Goal: Task Accomplishment & Management: Use online tool/utility

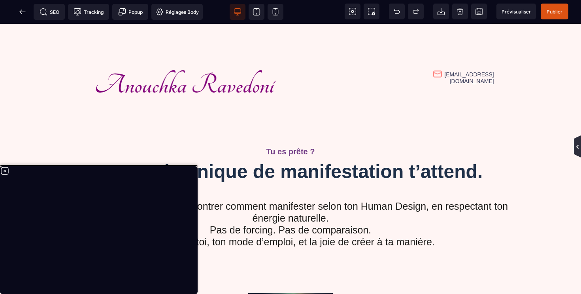
click at [574, 147] on icon at bounding box center [577, 146] width 6 height 6
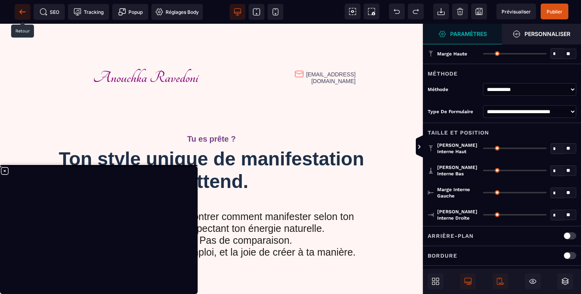
click at [21, 10] on icon at bounding box center [20, 11] width 2 height 4
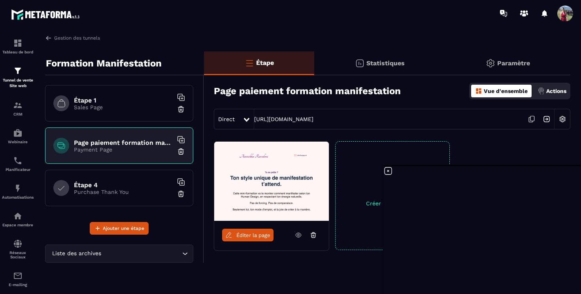
click at [91, 100] on h6 "Étape 1" at bounding box center [123, 100] width 99 height 8
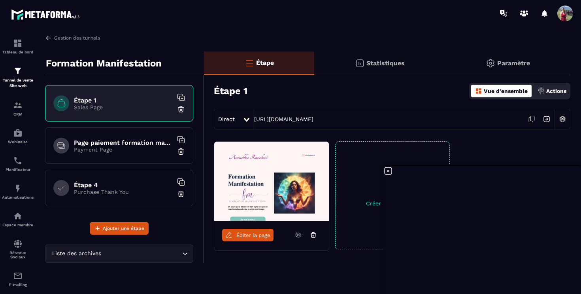
click at [249, 236] on span "Éditer la page" at bounding box center [253, 235] width 34 height 6
